Goal: Task Accomplishment & Management: Manage account settings

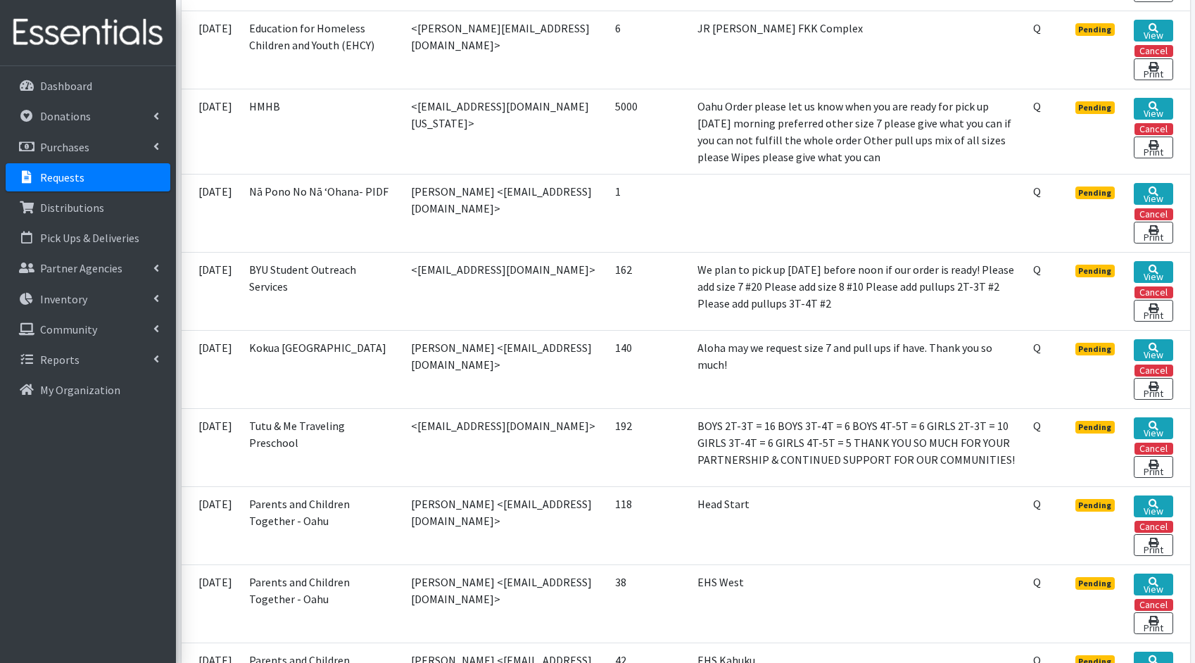
scroll to position [616, 0]
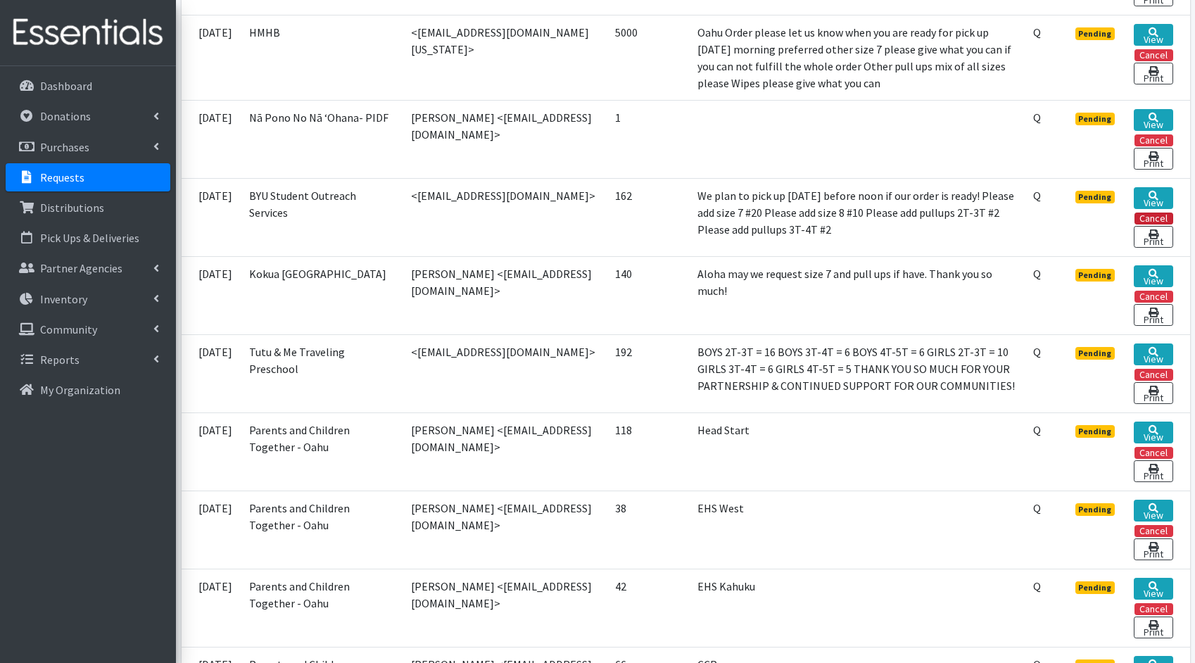
click at [1157, 212] on button "Cancel" at bounding box center [1153, 218] width 39 height 12
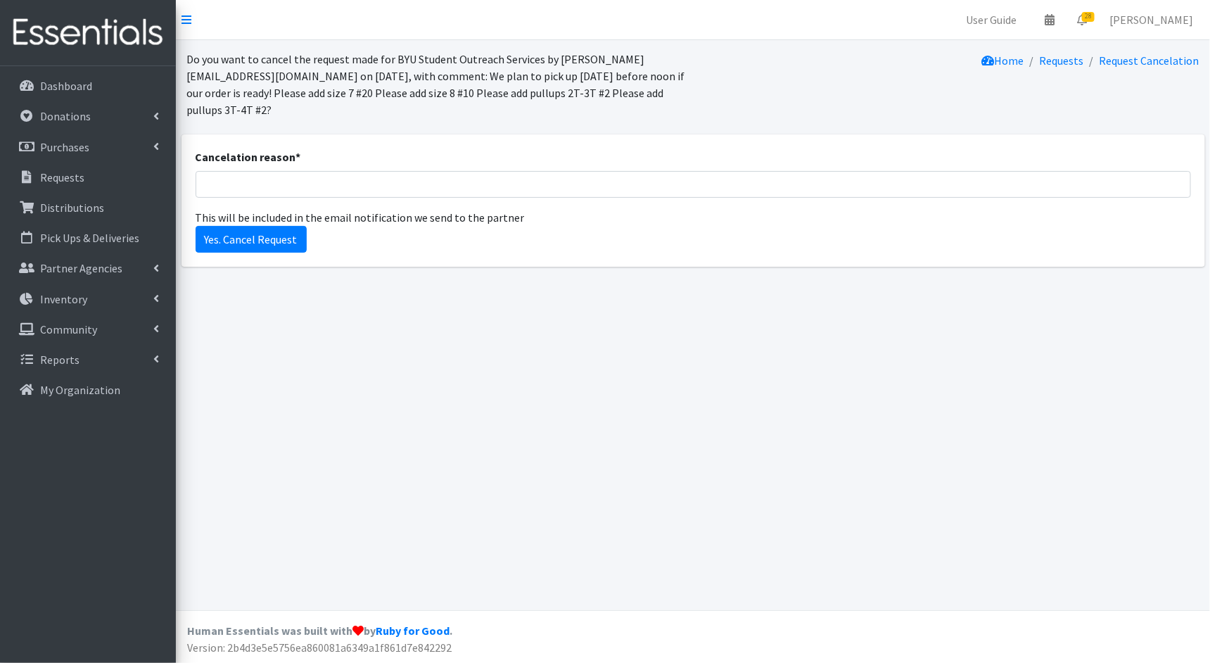
click at [327, 170] on div "Cancelation reason *" at bounding box center [694, 172] width 996 height 49
click at [325, 183] on input "Cancelation reason *" at bounding box center [694, 184] width 996 height 27
type input "a"
type input "Partner request cancellation and will resubmit a new order."
click at [257, 239] on input "Yes. Cancel Request" at bounding box center [251, 239] width 111 height 27
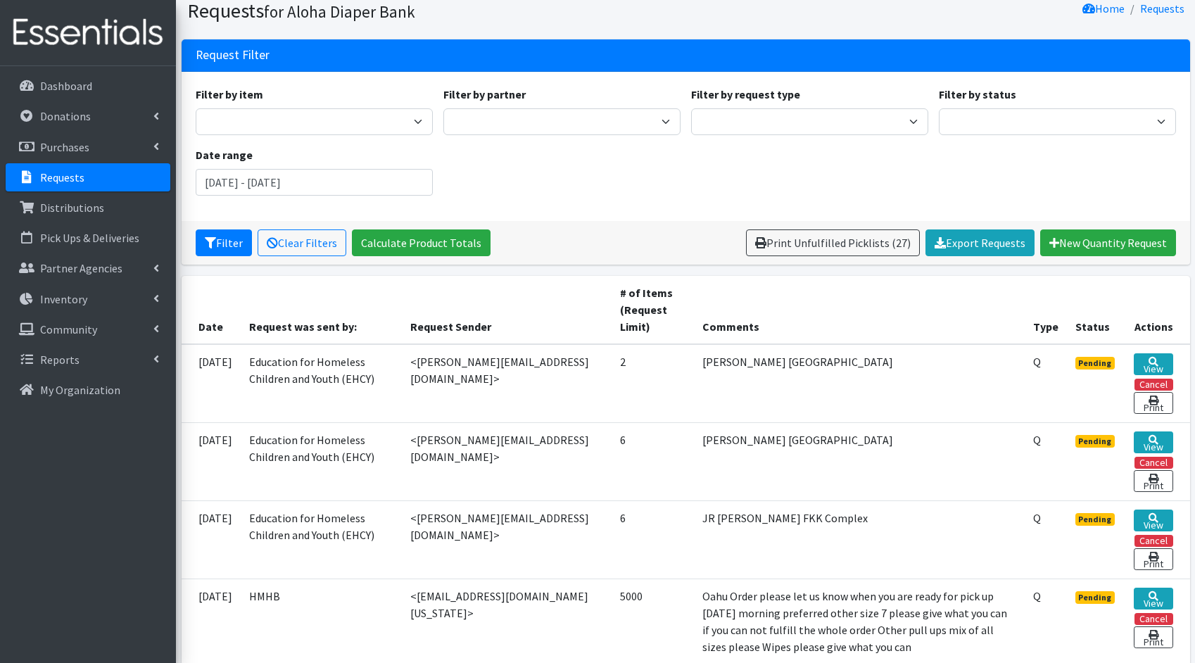
scroll to position [259, 0]
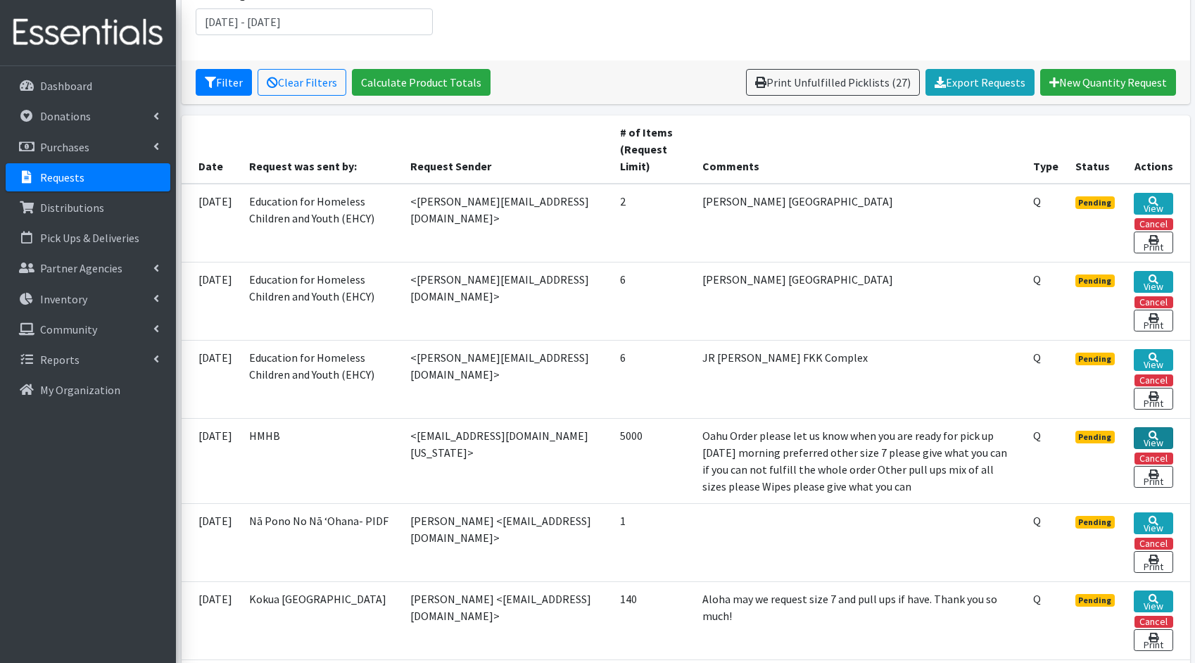
click at [1155, 433] on link "View" at bounding box center [1152, 438] width 39 height 22
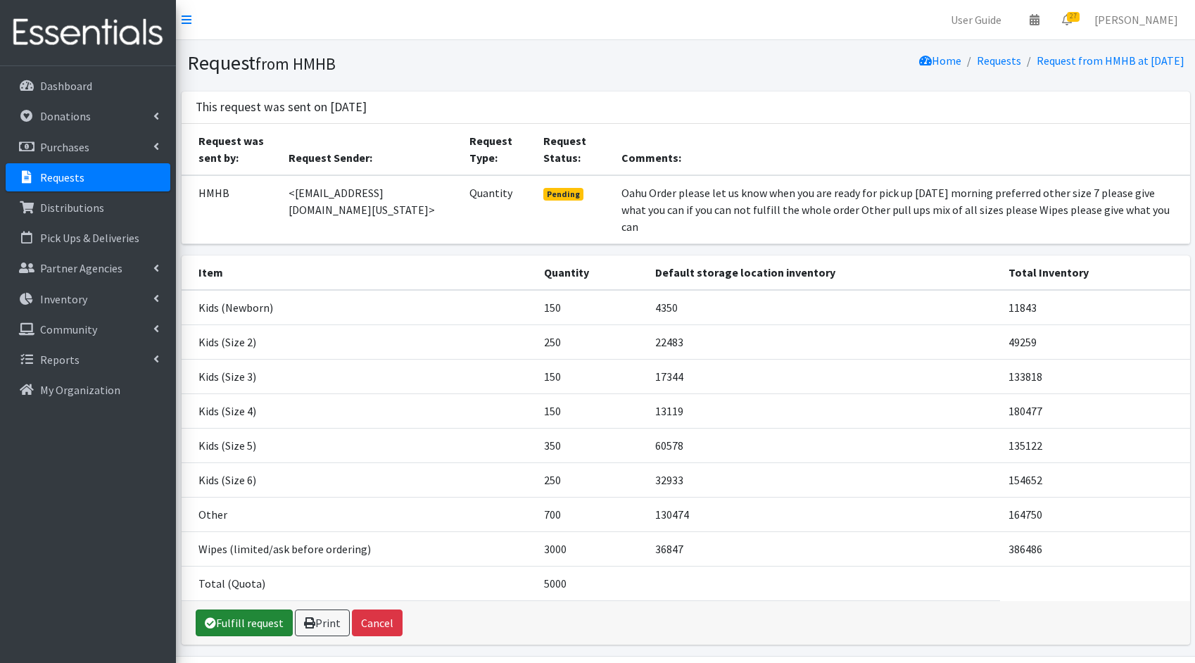
click at [239, 609] on link "Fulfill request" at bounding box center [244, 622] width 97 height 27
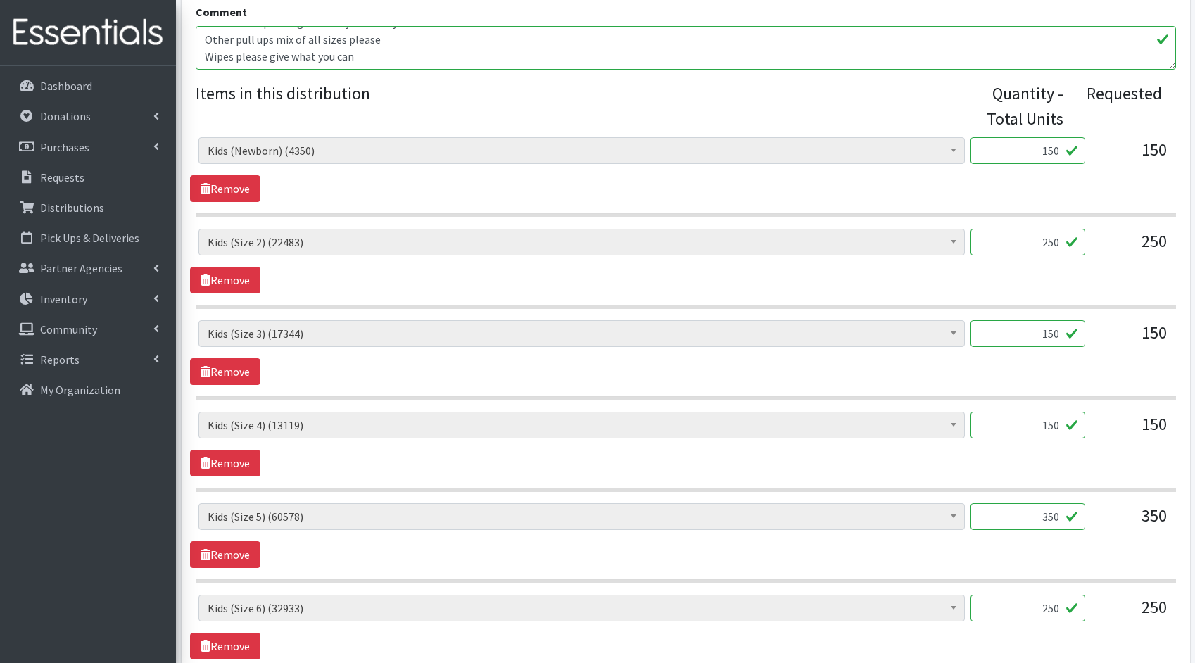
scroll to position [873, 0]
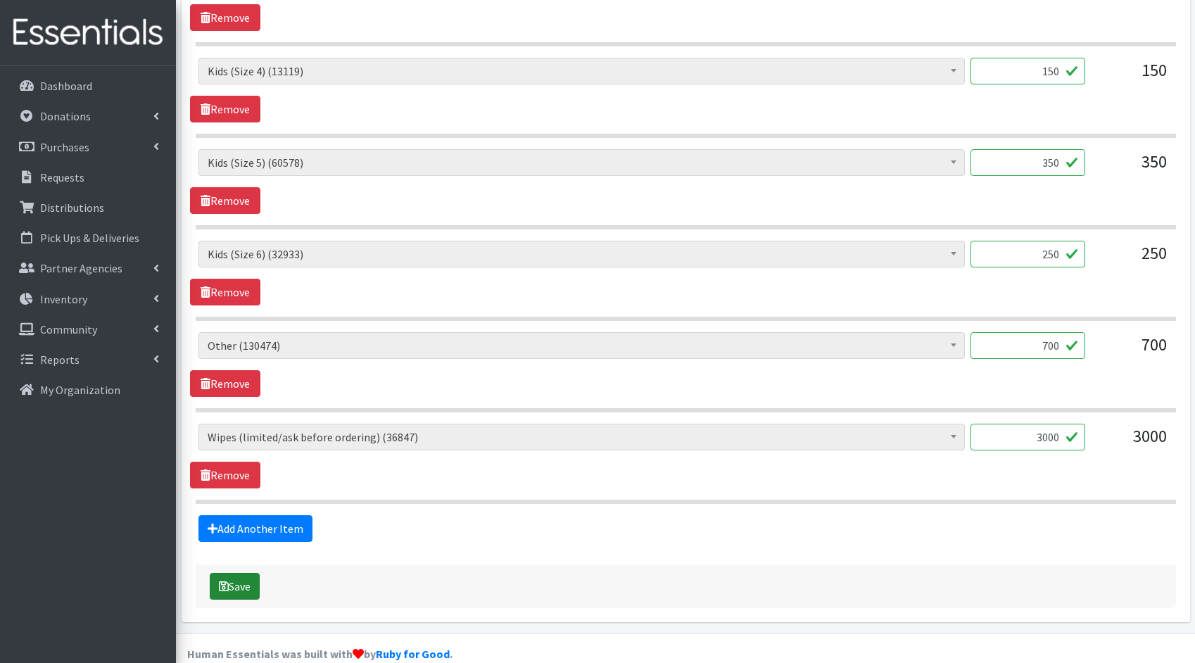
click at [229, 577] on button "Save" at bounding box center [235, 586] width 50 height 27
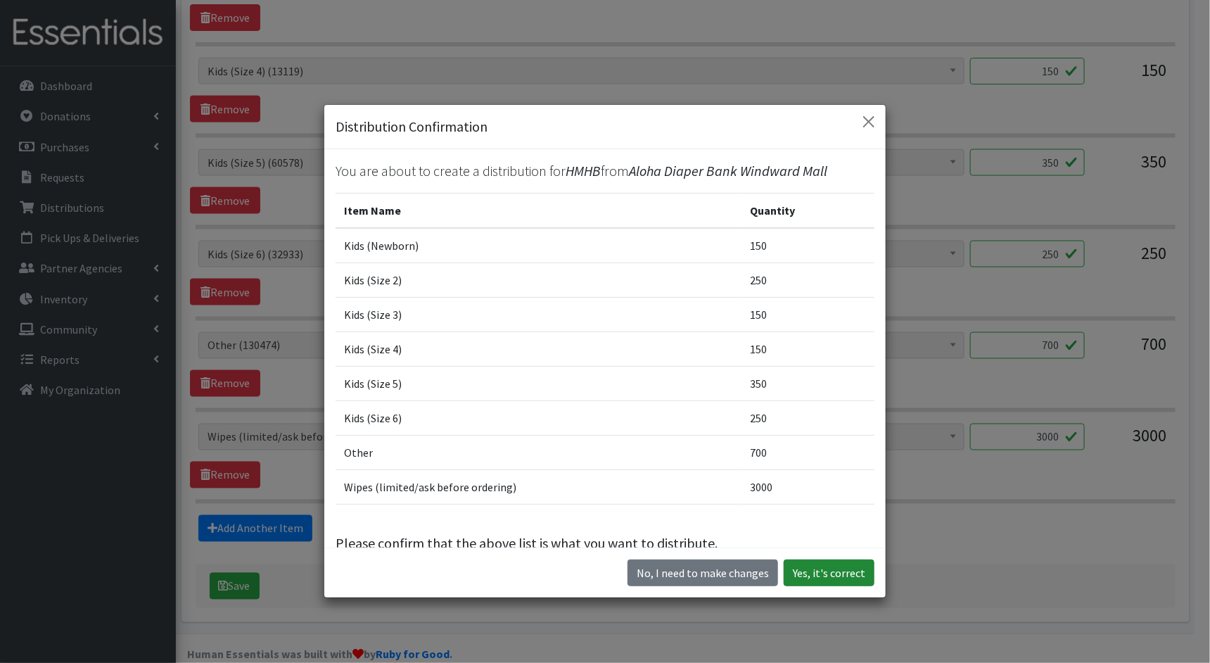
click at [810, 564] on button "Yes, it's correct" at bounding box center [829, 572] width 91 height 27
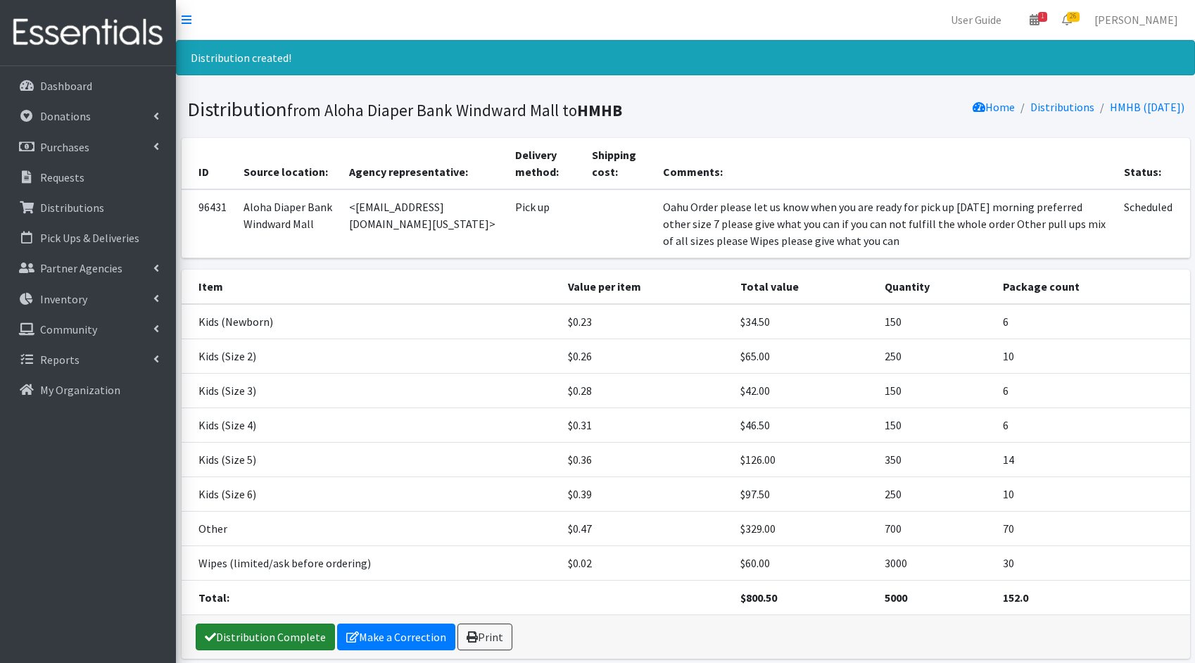
click at [219, 633] on link "Distribution Complete" at bounding box center [265, 636] width 139 height 27
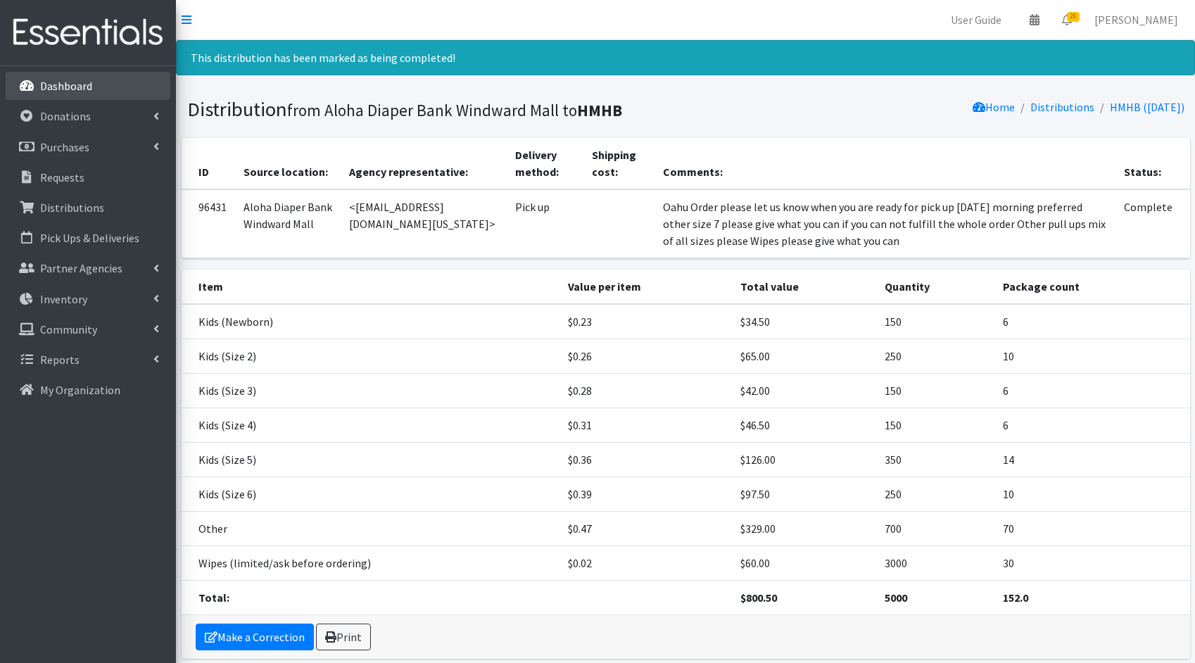
click at [93, 84] on link "Dashboard" at bounding box center [88, 86] width 165 height 28
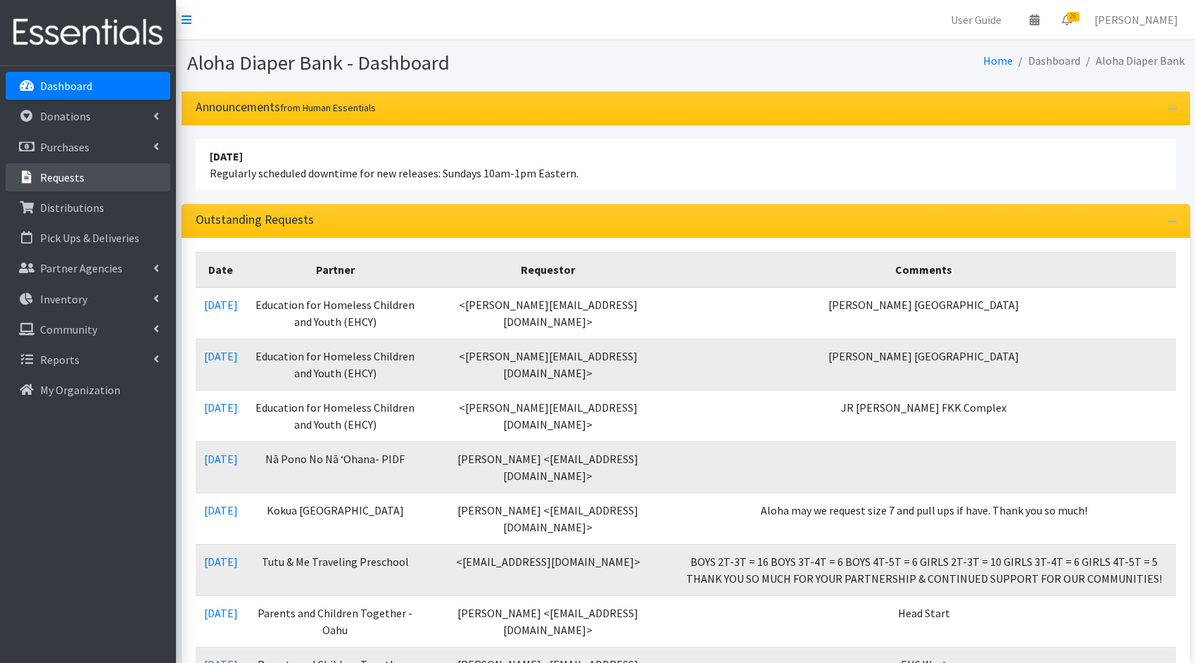
click at [101, 179] on link "Requests" at bounding box center [88, 177] width 165 height 28
